Goal: Complete application form

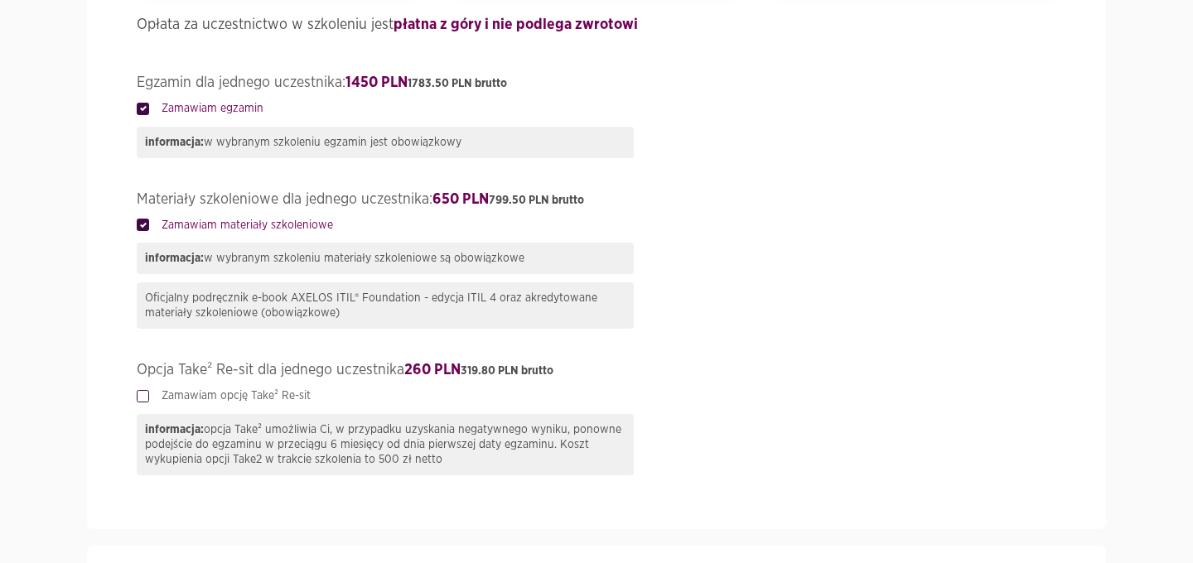
scroll to position [869, 0]
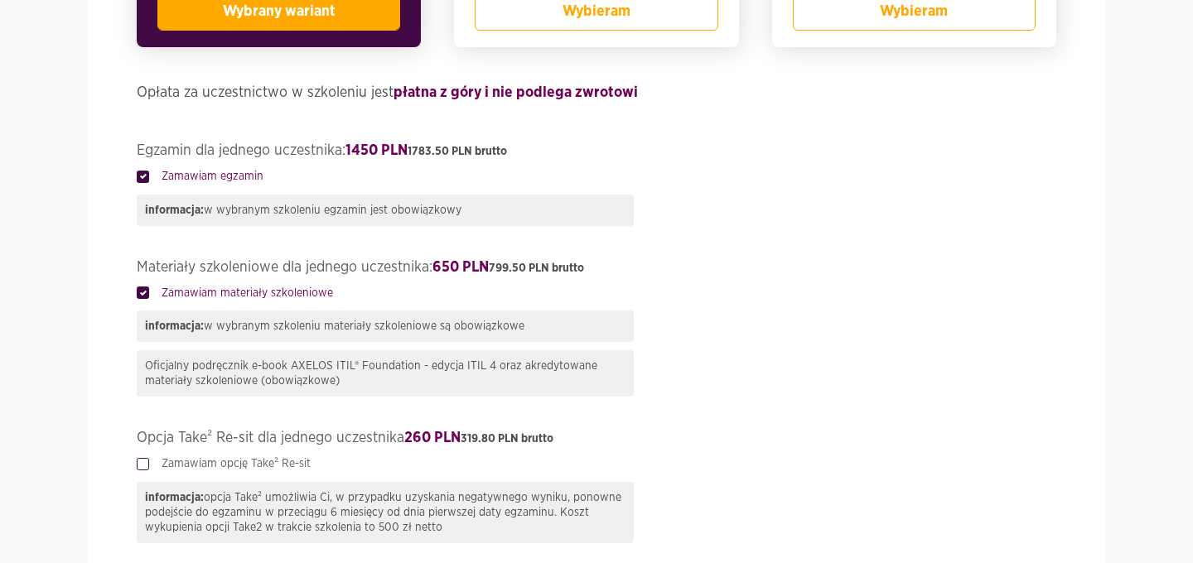
click at [152, 297] on label "Zamawiam materiały szkoleniowe" at bounding box center [241, 293] width 184 height 17
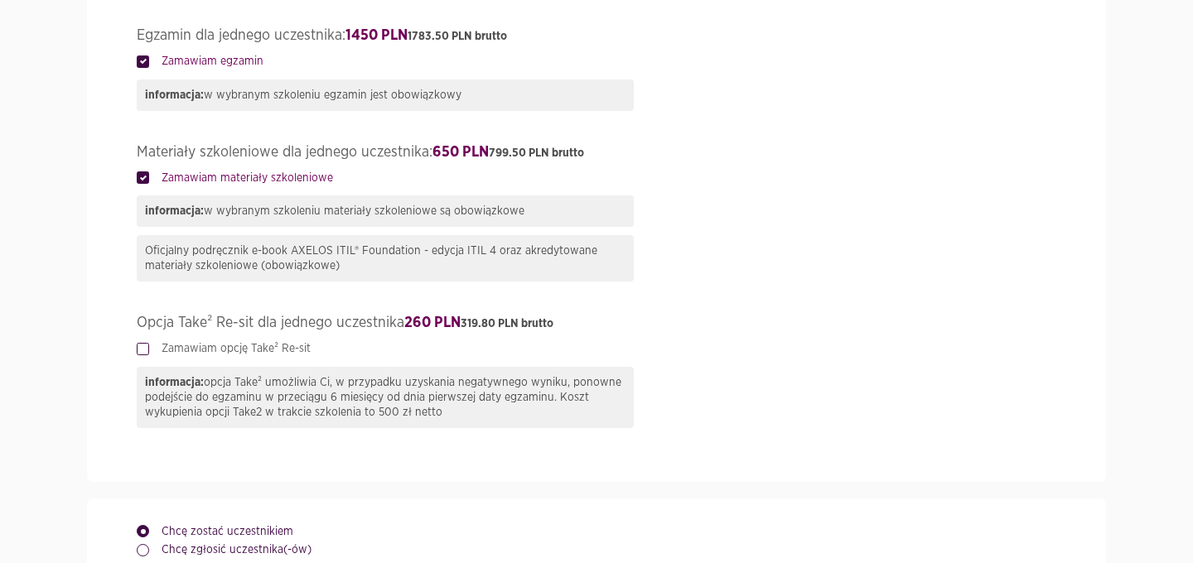
scroll to position [989, 0]
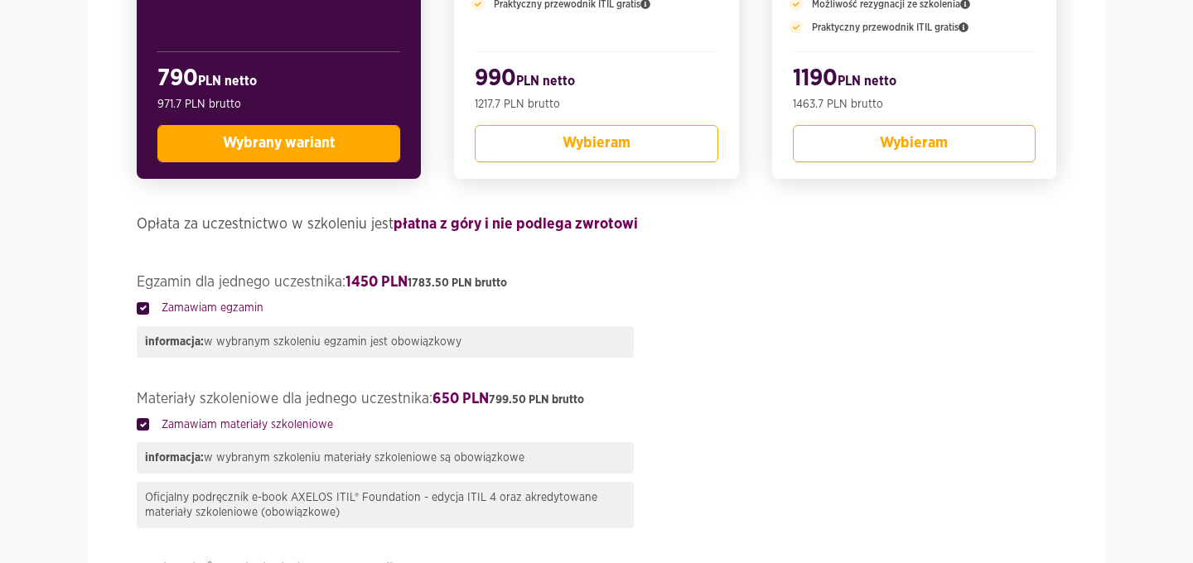
scroll to position [990, 0]
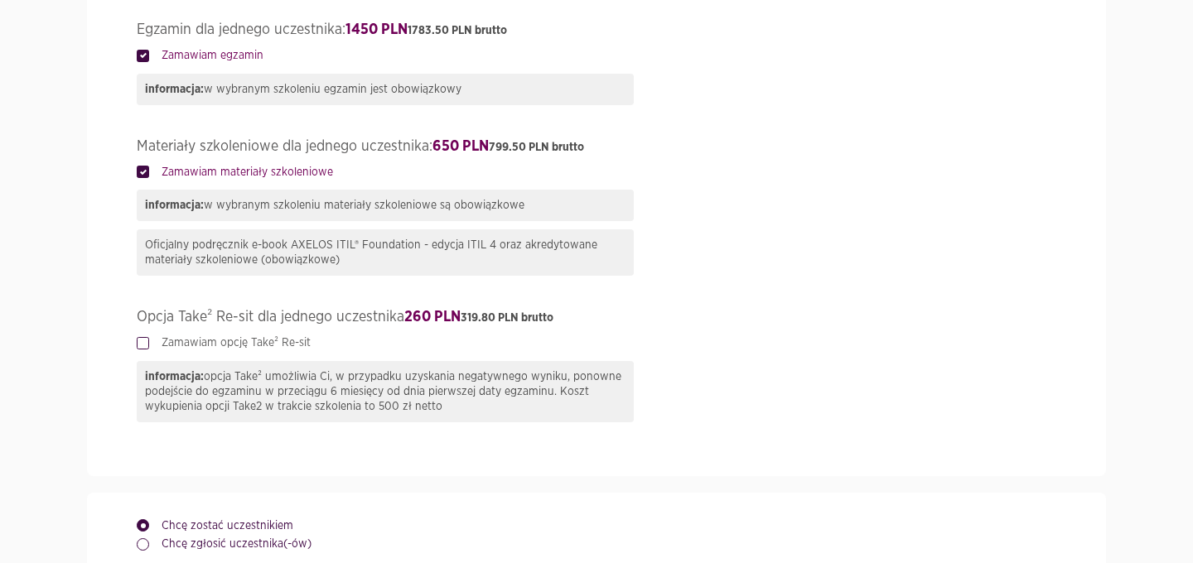
click at [758, 198] on div "Zamawiam materiały szkoleniowe informacja: w wybranym szkoleniu materiały szkol…" at bounding box center [597, 220] width 920 height 113
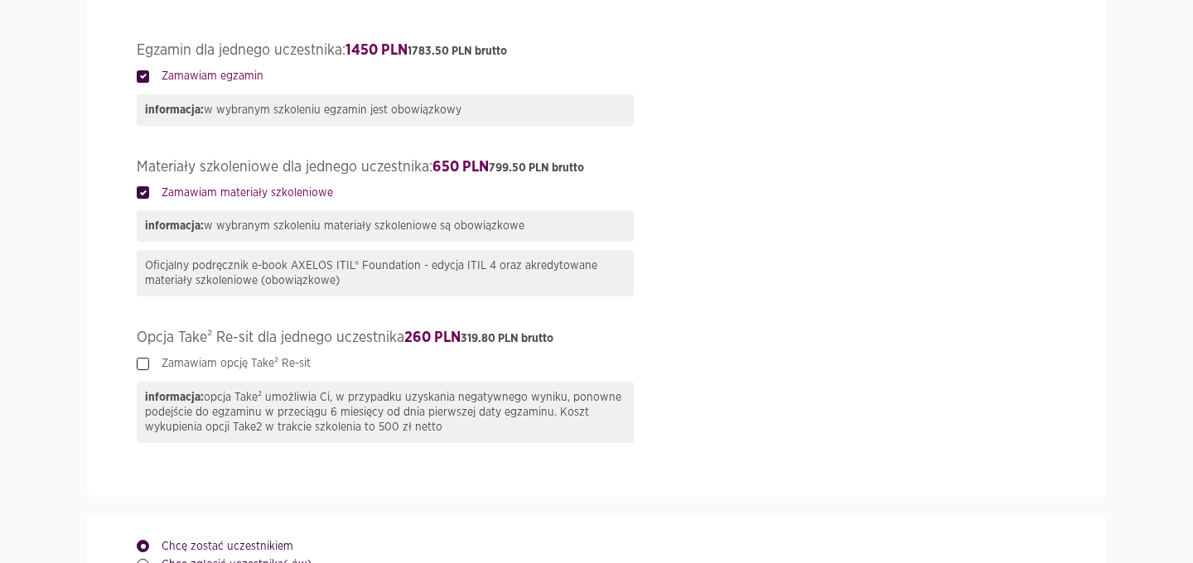
scroll to position [848, 0]
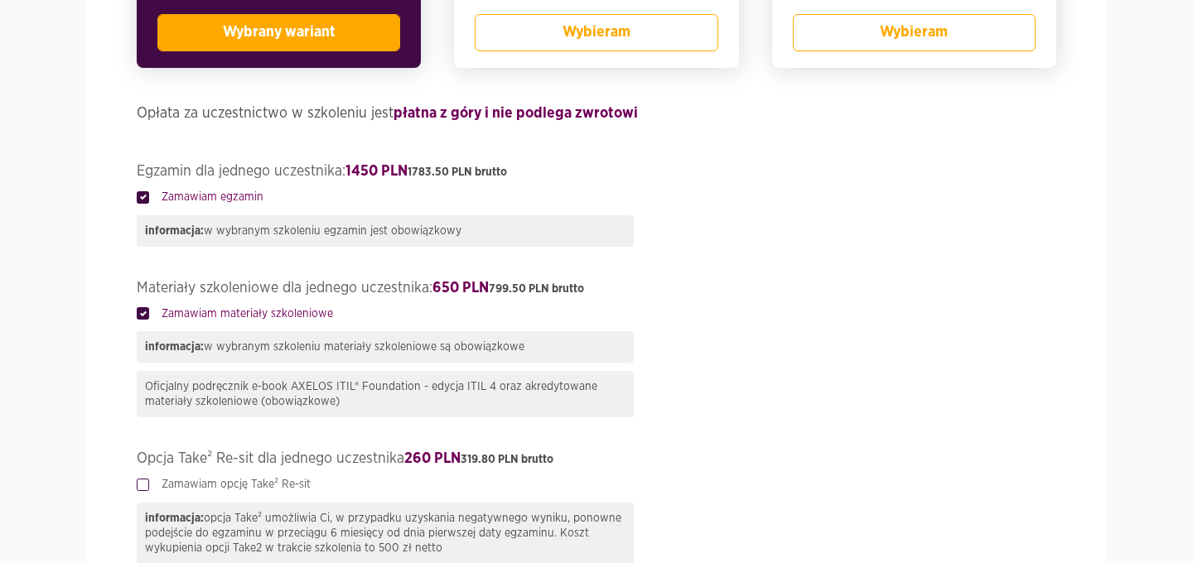
click at [149, 317] on label "Zamawiam materiały szkoleniowe" at bounding box center [241, 314] width 184 height 17
click at [747, 324] on h4 "Zamawiam materiały szkoleniowe" at bounding box center [597, 315] width 920 height 18
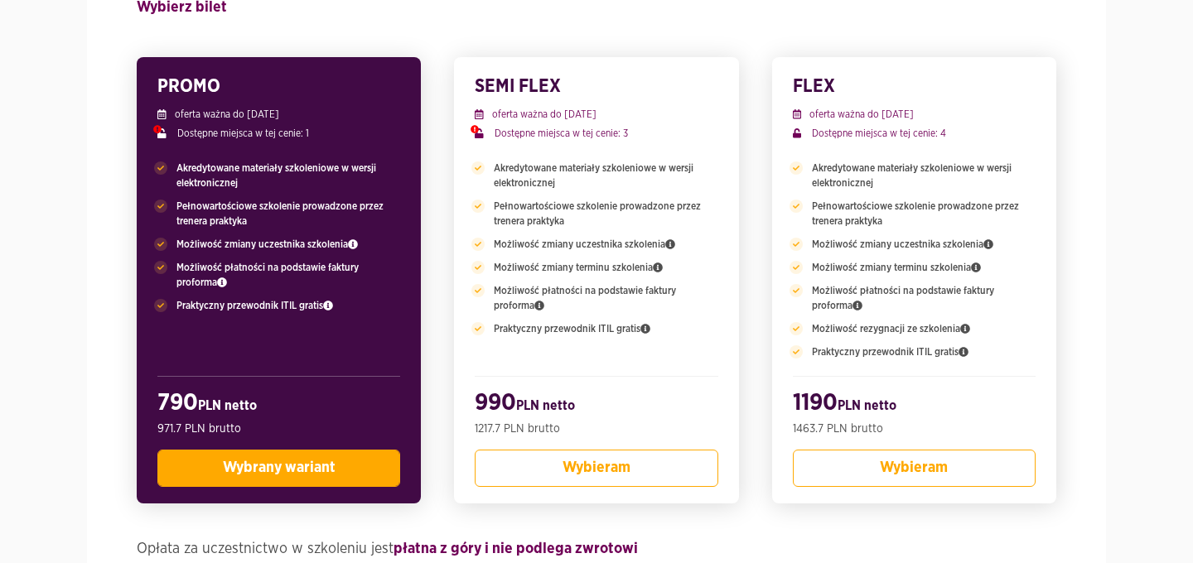
scroll to position [426, 0]
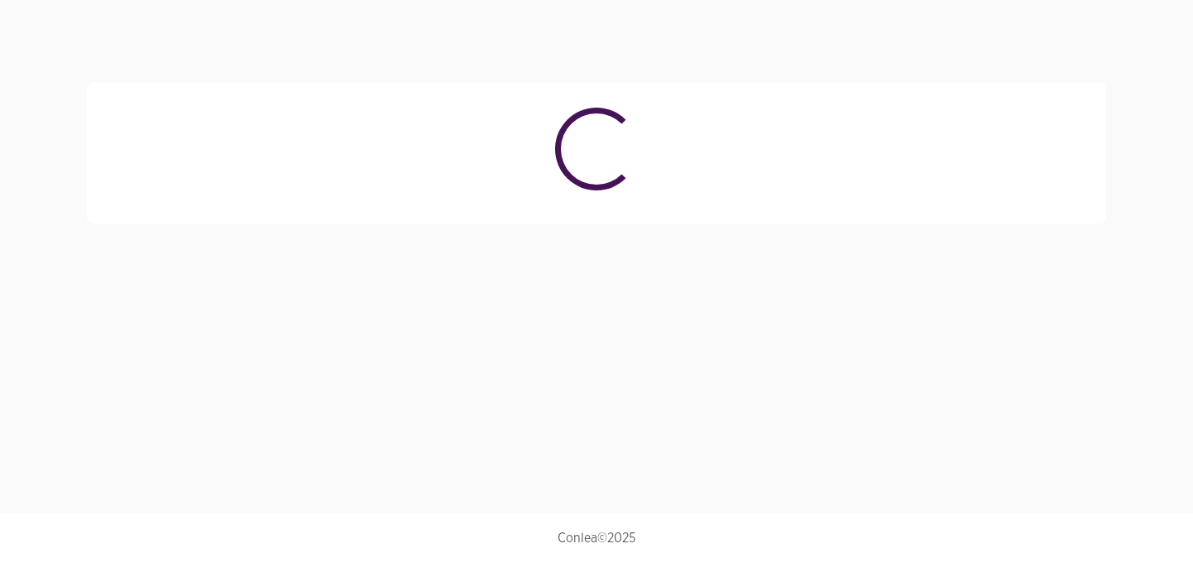
select select "4023"
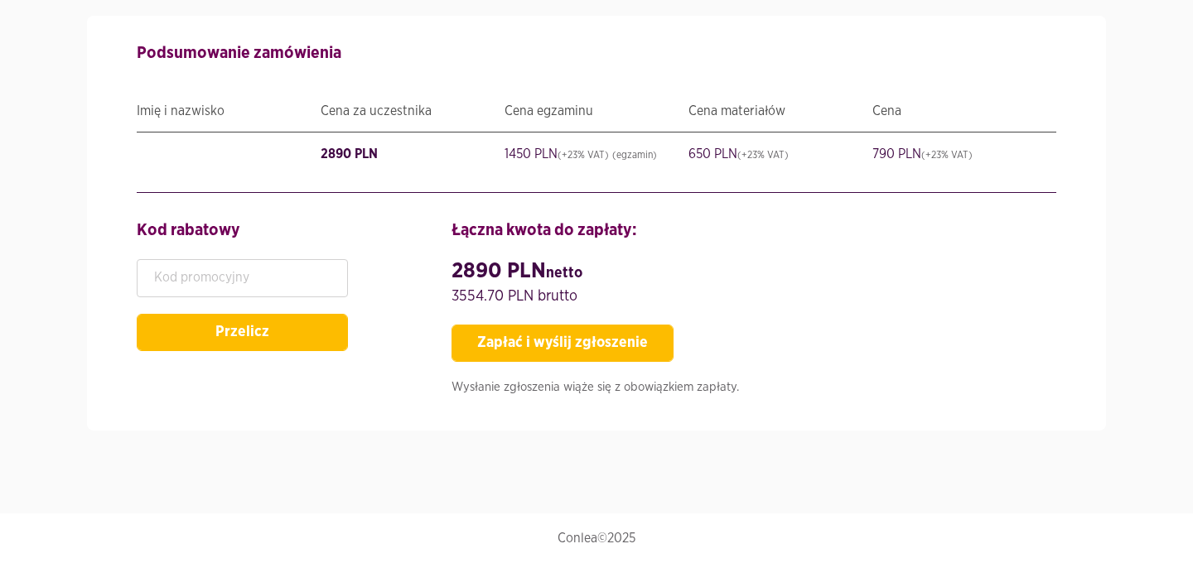
scroll to position [3366, 0]
drag, startPoint x: 713, startPoint y: 151, endPoint x: 621, endPoint y: 139, distance: 91.9
click at [621, 139] on div "Imię i nazwisko: [PERSON_NAME] za uczestnika: 2890 PLN Cena egzaminu: 1450 PLN …" at bounding box center [597, 154] width 920 height 43
click at [977, 253] on div "Łączna kwota do zapłaty: 2890 PLN netto 3554.70 PLN brutto Zapłać i wyślij zgło…" at bounding box center [754, 312] width 630 height 188
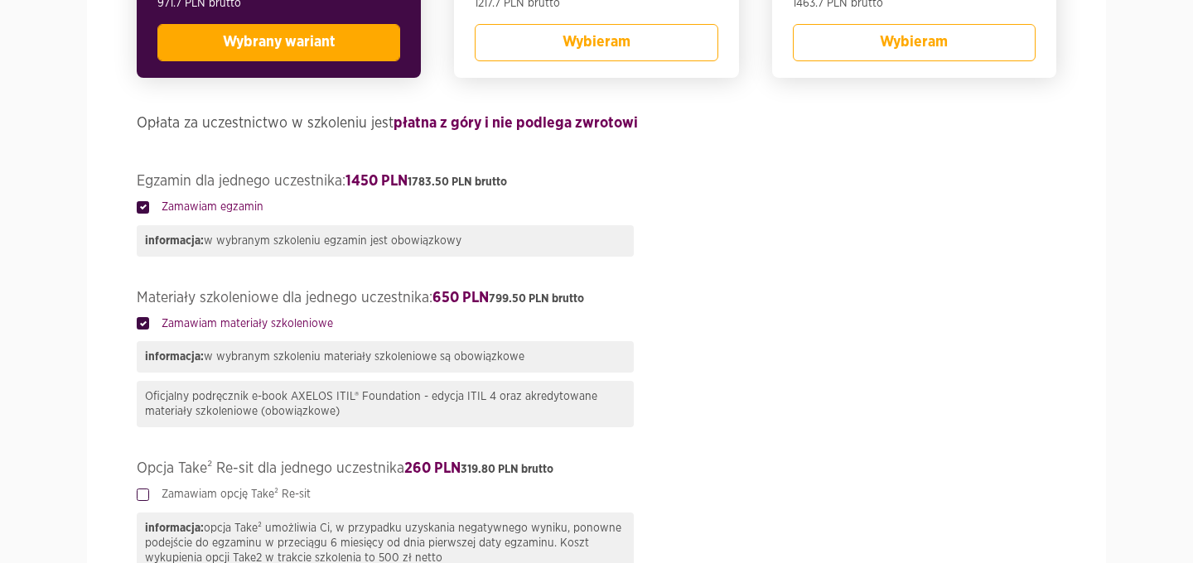
scroll to position [895, 0]
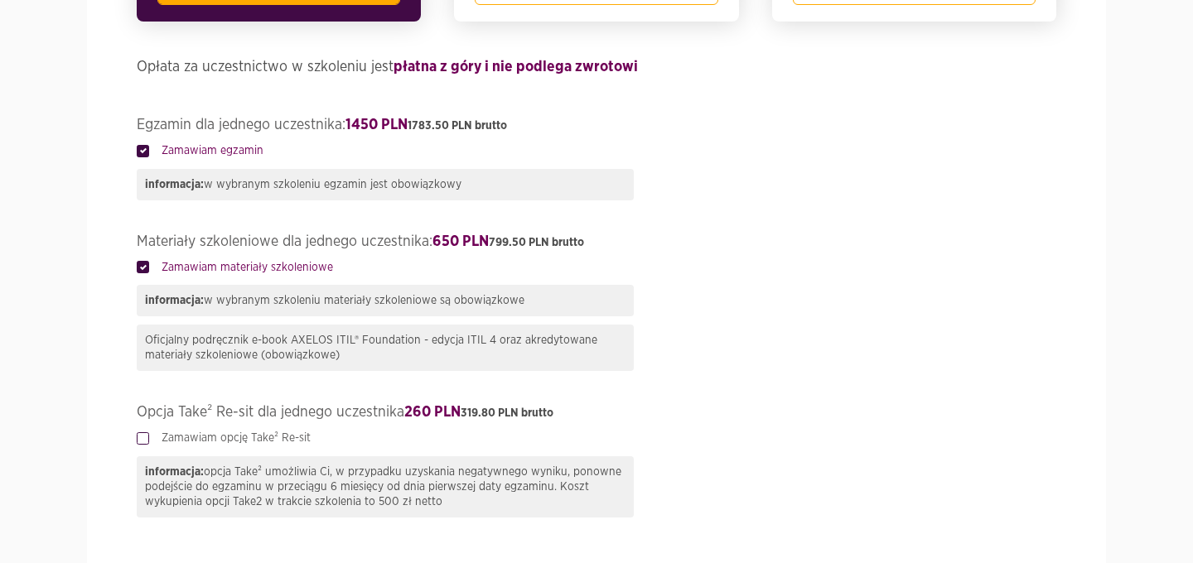
click at [149, 273] on label "Zamawiam materiały szkoleniowe" at bounding box center [241, 267] width 184 height 17
click at [149, 152] on label "Zamawiam egzamin" at bounding box center [206, 151] width 114 height 17
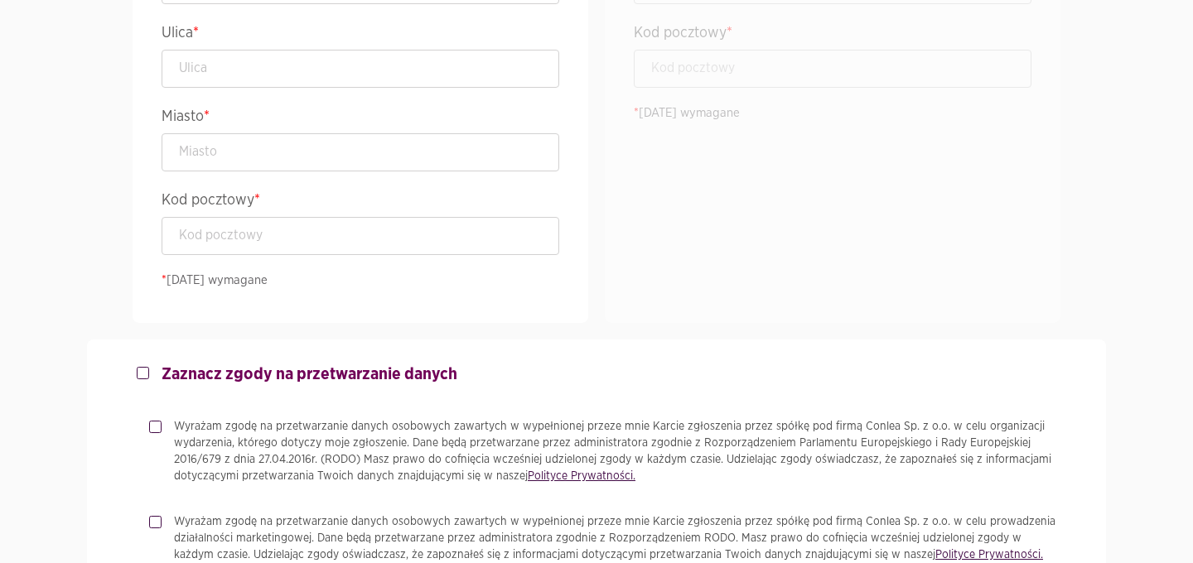
scroll to position [3366, 0]
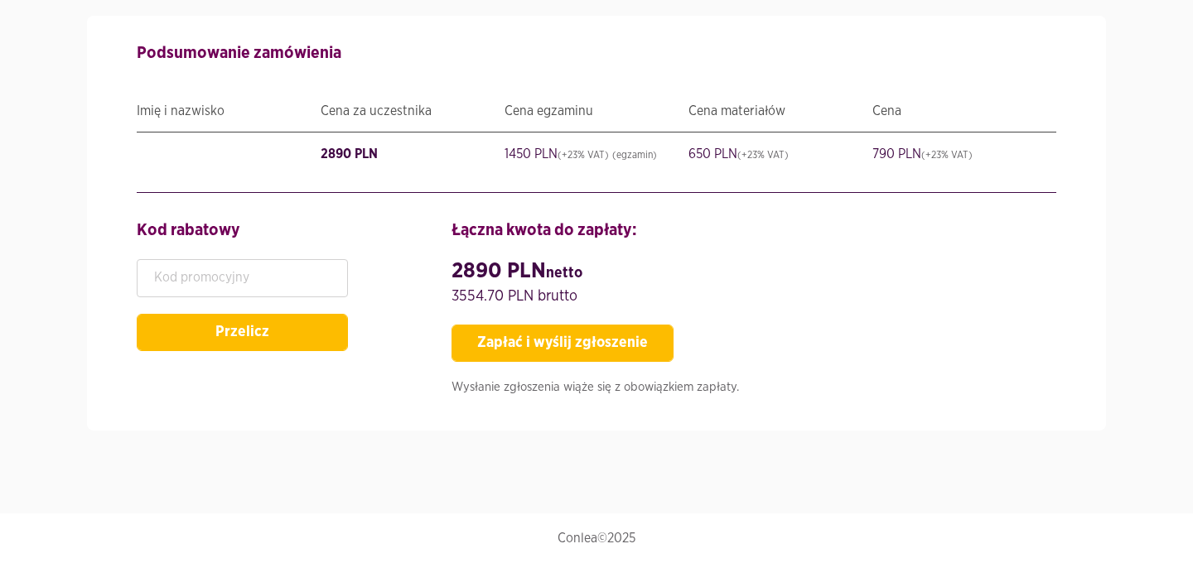
click at [799, 244] on div "Łączna kwota do zapłaty: 2890 PLN netto 3554.70 PLN brutto Zapłać i wyślij zgło…" at bounding box center [754, 312] width 630 height 188
drag, startPoint x: 737, startPoint y: 152, endPoint x: 521, endPoint y: 140, distance: 215.7
click at [520, 140] on div "Imię i nazwisko: [PERSON_NAME] za uczestnika: 2890 PLN Cena egzaminu: 1450 PLN …" at bounding box center [597, 154] width 920 height 43
drag, startPoint x: 821, startPoint y: 158, endPoint x: 505, endPoint y: 151, distance: 316.6
click at [505, 151] on div "Imię i nazwisko: [PERSON_NAME] za uczestnika: 2890 PLN Cena egzaminu: 1450 PLN …" at bounding box center [597, 154] width 920 height 43
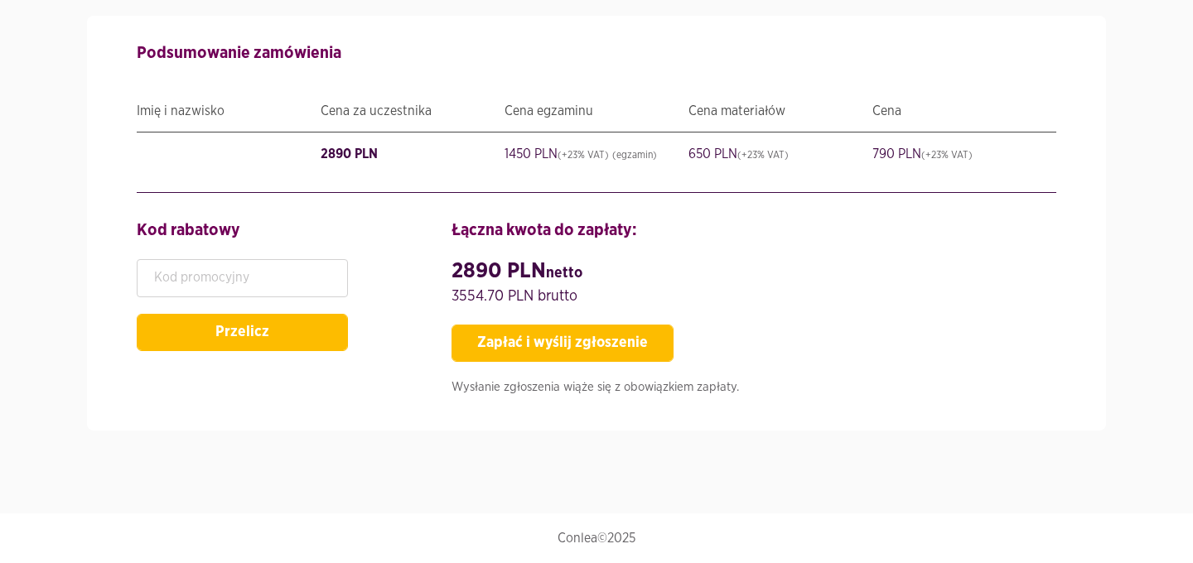
click at [493, 161] on div "Cena za uczestnika: 2890 PLN" at bounding box center [413, 154] width 184 height 25
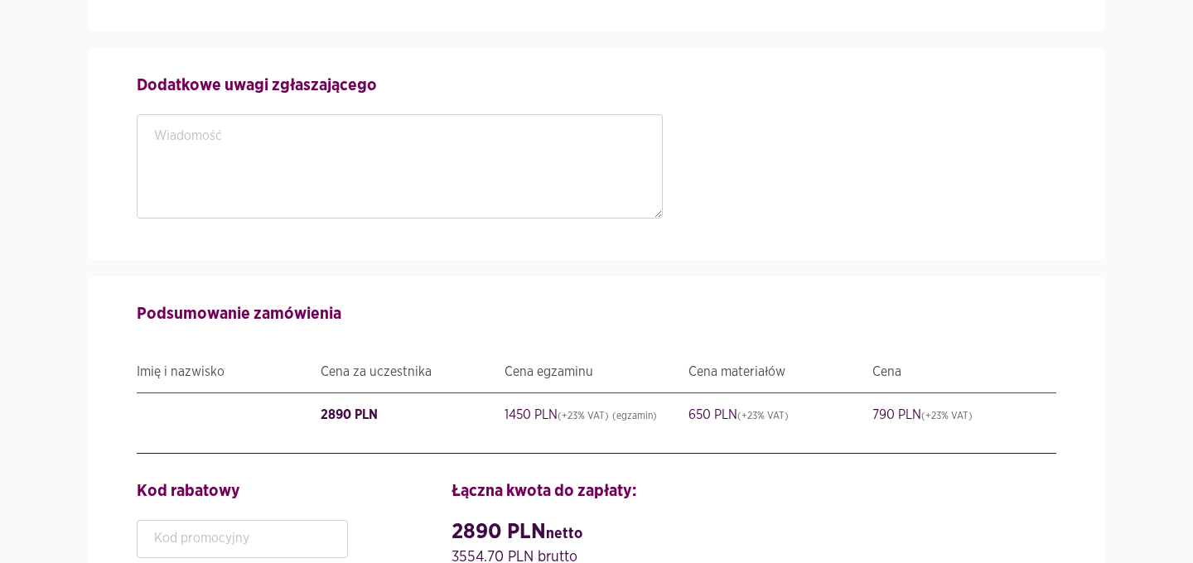
scroll to position [3105, 0]
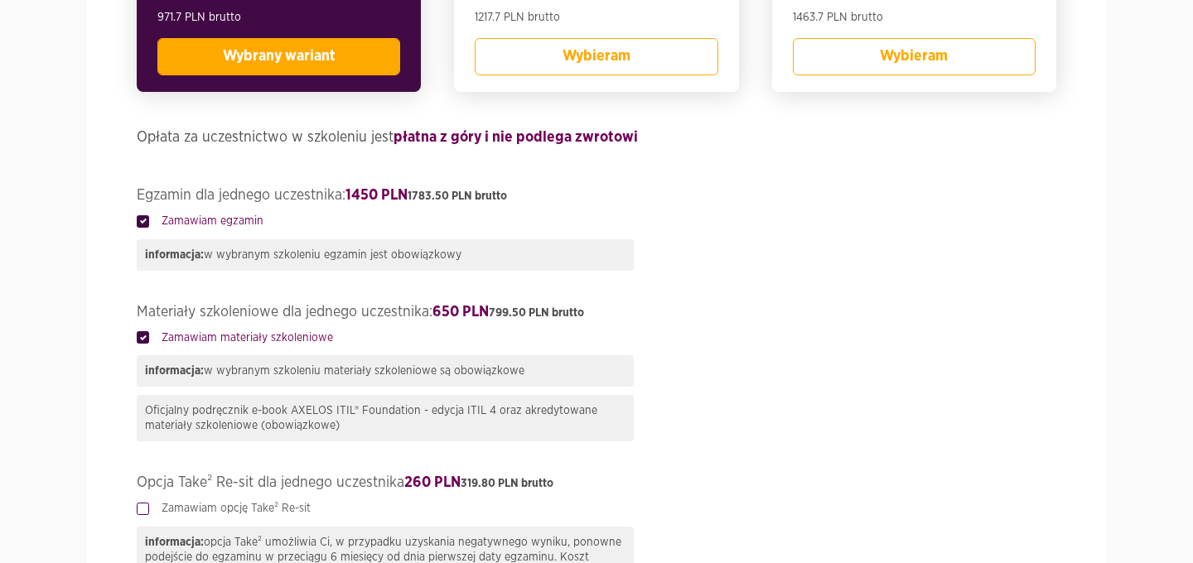
scroll to position [824, 0]
